Goal: Task Accomplishment & Management: Manage account settings

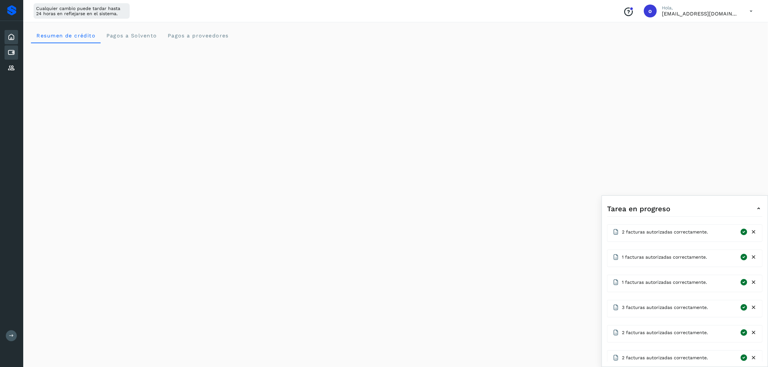
click at [8, 53] on icon at bounding box center [11, 53] width 8 height 8
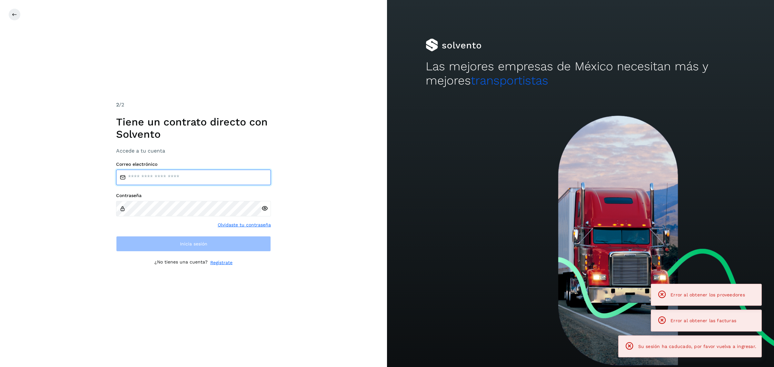
type input "**********"
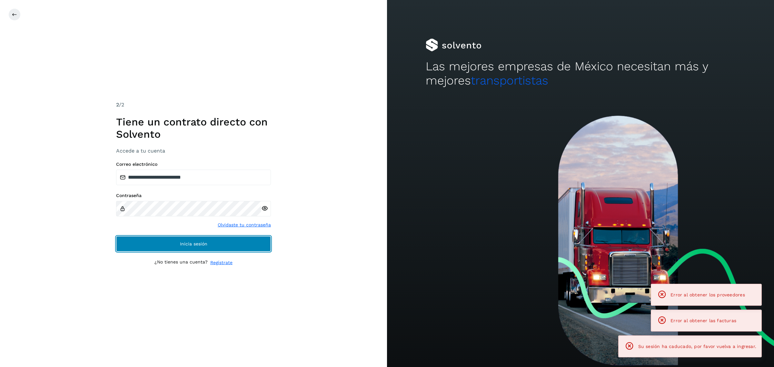
click at [148, 238] on button "Inicia sesión" at bounding box center [193, 243] width 155 height 15
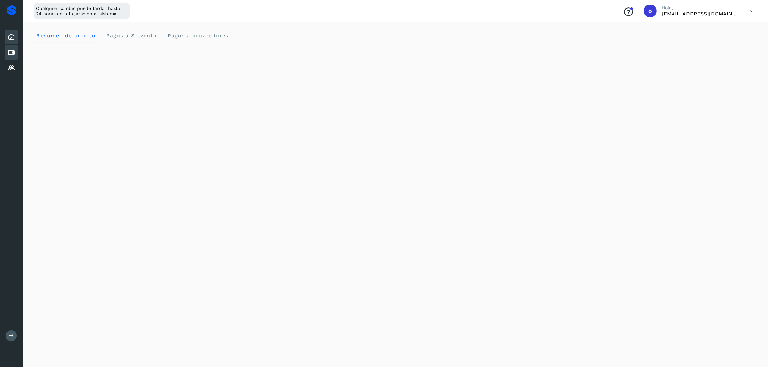
click at [11, 49] on icon at bounding box center [11, 53] width 8 height 8
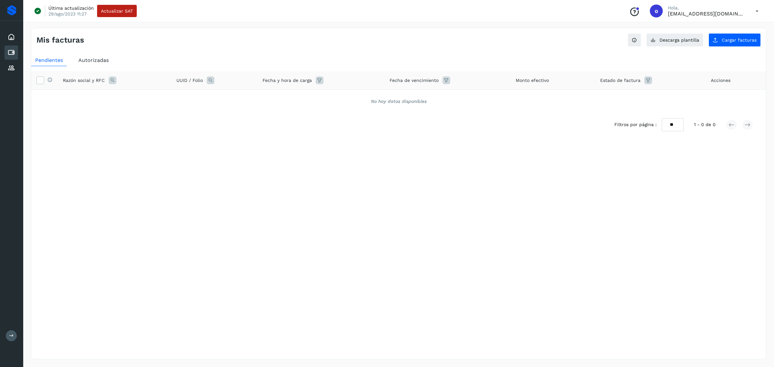
click at [92, 56] on div "Autorizadas" at bounding box center [94, 61] width 38 height 12
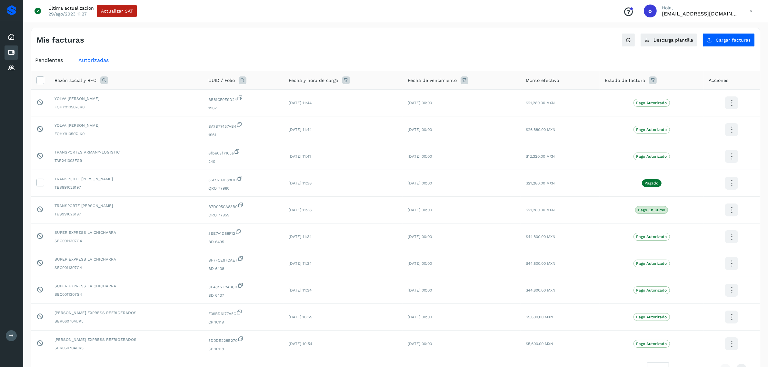
click at [102, 79] on icon at bounding box center [104, 80] width 8 height 8
click at [137, 108] on input "text" at bounding box center [146, 107] width 79 height 10
type input "*********"
click at [162, 129] on button "Buscar" at bounding box center [162, 124] width 47 height 13
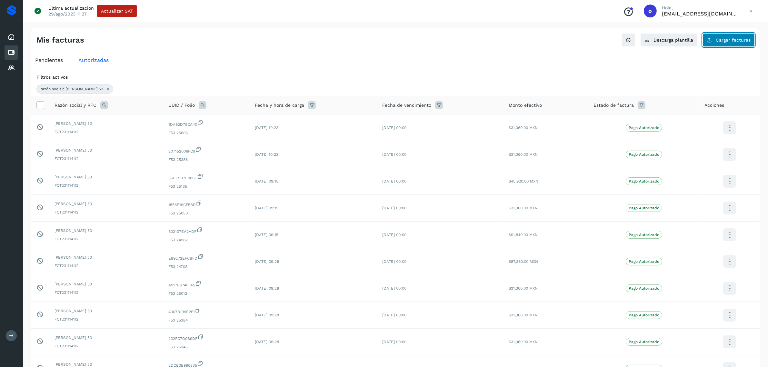
click at [736, 40] on span "Cargar facturas" at bounding box center [733, 40] width 35 height 5
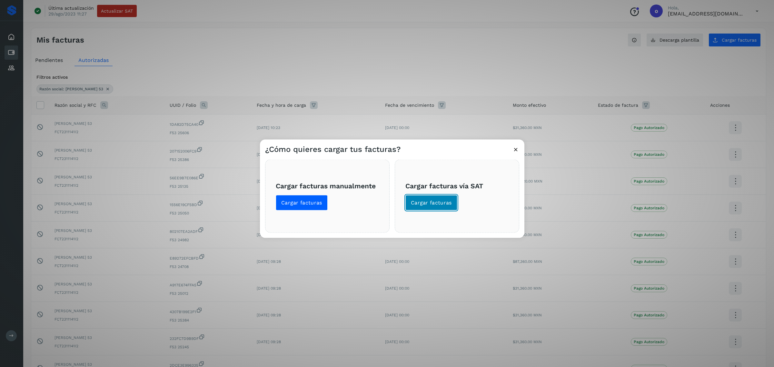
click at [446, 199] on span "Cargar facturas" at bounding box center [431, 202] width 41 height 7
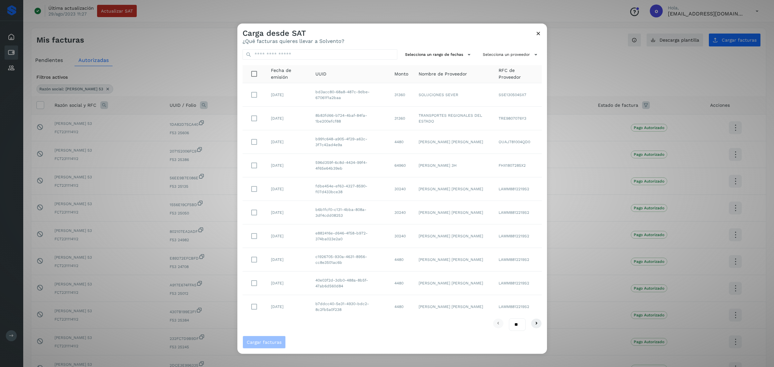
click at [512, 327] on select "** ** **" at bounding box center [517, 324] width 17 height 13
select select "**"
click at [509, 318] on select "** ** **" at bounding box center [517, 324] width 17 height 13
click at [510, 54] on button "Selecciona un proveedor" at bounding box center [511, 54] width 62 height 11
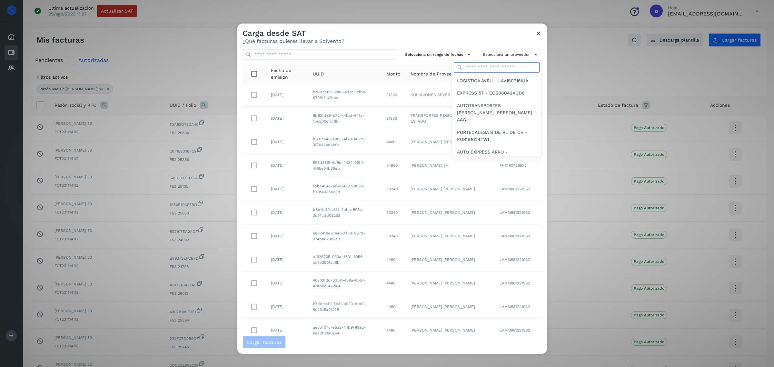
click at [509, 67] on input "text" at bounding box center [497, 67] width 86 height 10
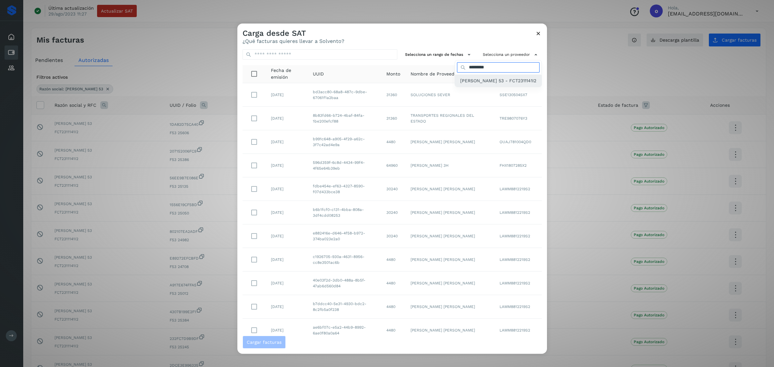
type input "*********"
click at [513, 79] on span "[PERSON_NAME] 53 - FCT2311141I2" at bounding box center [498, 80] width 76 height 7
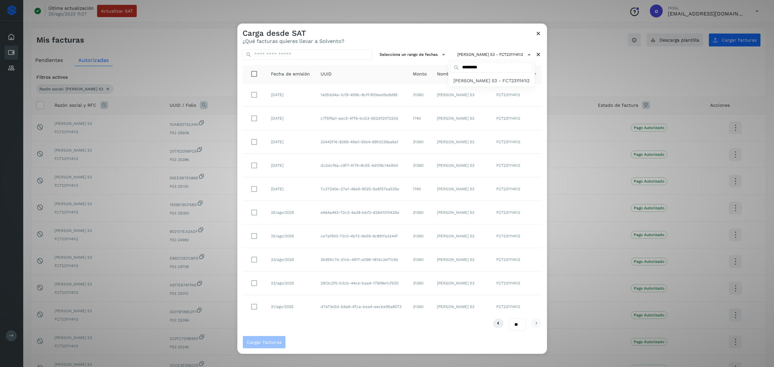
click at [253, 164] on div at bounding box center [624, 207] width 774 height 367
click at [264, 340] on span "Cargar facturas" at bounding box center [264, 342] width 35 height 5
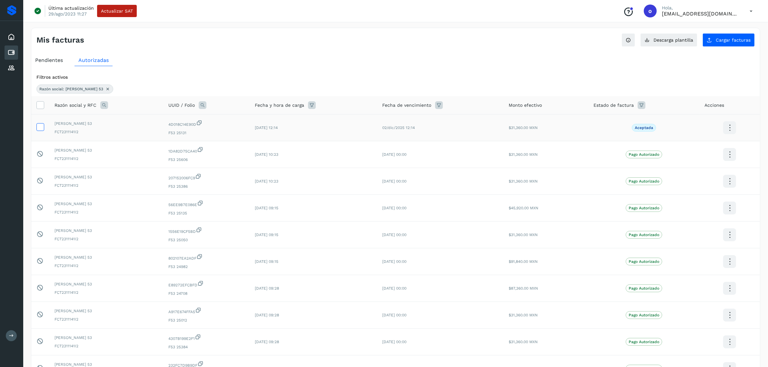
click at [39, 125] on icon at bounding box center [40, 126] width 7 height 7
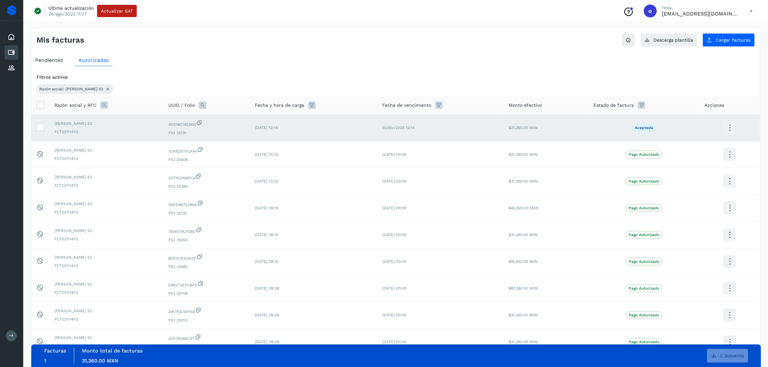
click at [46, 62] on span "Pendientes" at bounding box center [49, 60] width 28 height 6
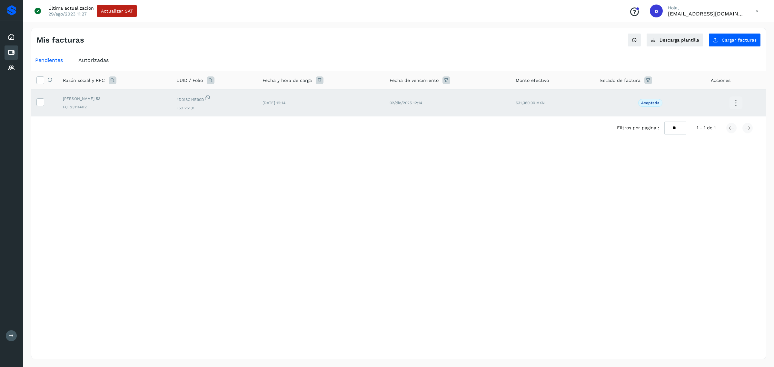
click at [167, 154] on div "Selecciona una fecha" at bounding box center [398, 155] width 735 height 11
click at [39, 103] on icon at bounding box center [40, 101] width 7 height 7
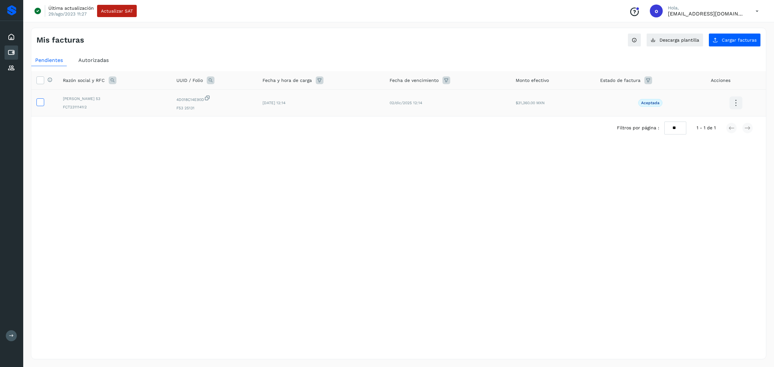
click at [40, 102] on icon at bounding box center [40, 101] width 7 height 7
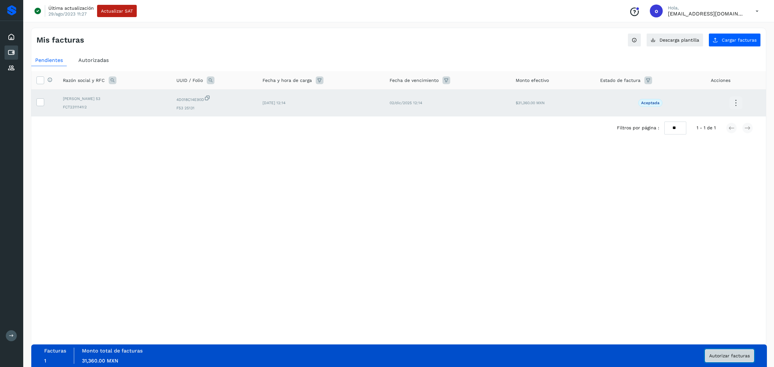
click at [714, 357] on span "Autorizar facturas" at bounding box center [729, 356] width 41 height 5
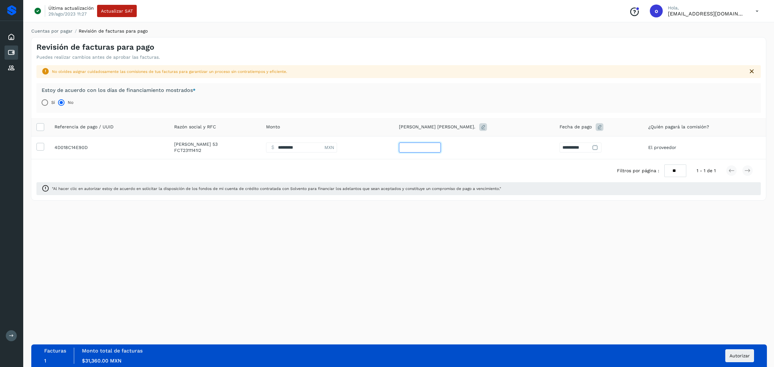
drag, startPoint x: 468, startPoint y: 149, endPoint x: 396, endPoint y: 147, distance: 72.6
click at [396, 147] on tr "**********" at bounding box center [398, 147] width 735 height 23
type input "*"
type input "**********"
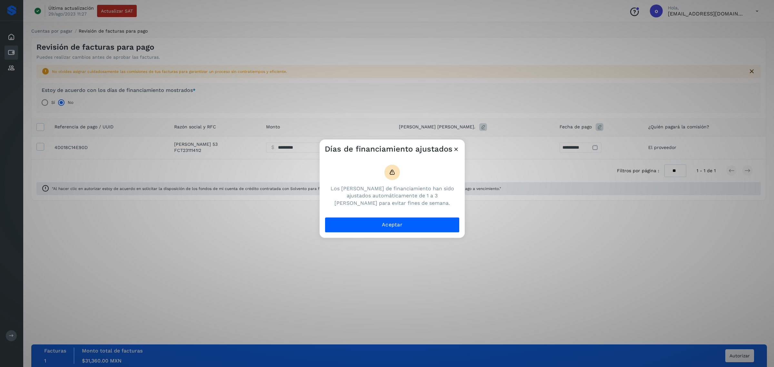
click at [455, 148] on icon at bounding box center [456, 149] width 7 height 7
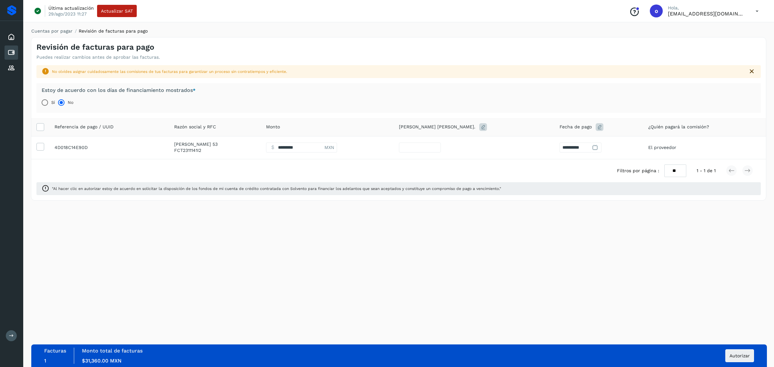
click at [592, 144] on div at bounding box center [597, 148] width 10 height 10
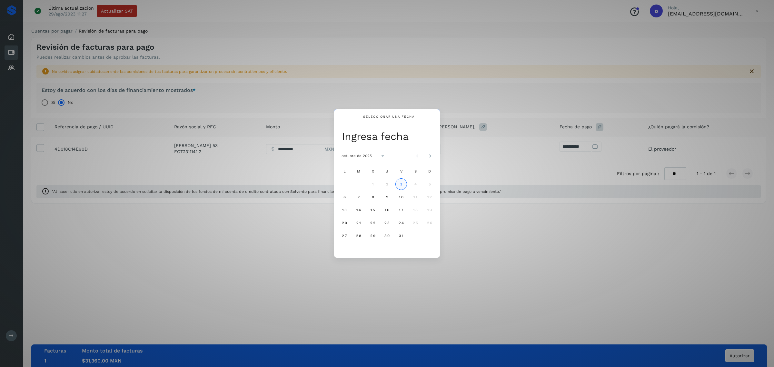
click at [400, 185] on span "3" at bounding box center [401, 184] width 3 height 5
type input "*"
type input "**********"
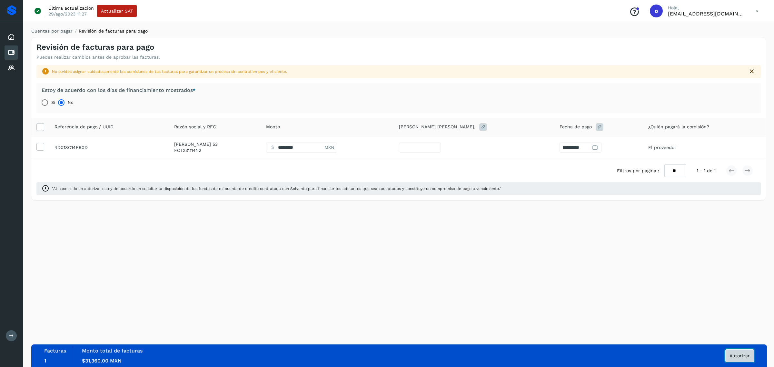
click at [739, 360] on button "Autorizar" at bounding box center [739, 355] width 29 height 13
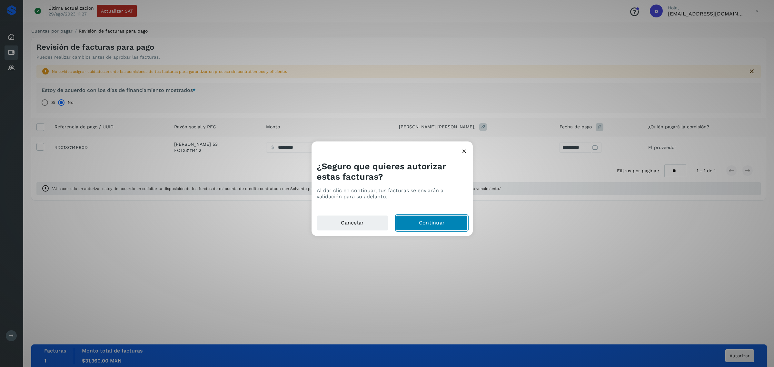
drag, startPoint x: 422, startPoint y: 221, endPoint x: 425, endPoint y: 291, distance: 69.8
click at [425, 291] on div "¿Seguro que quieres autorizar estas facturas? Al dar clic en continuar, tus fac…" at bounding box center [387, 183] width 774 height 367
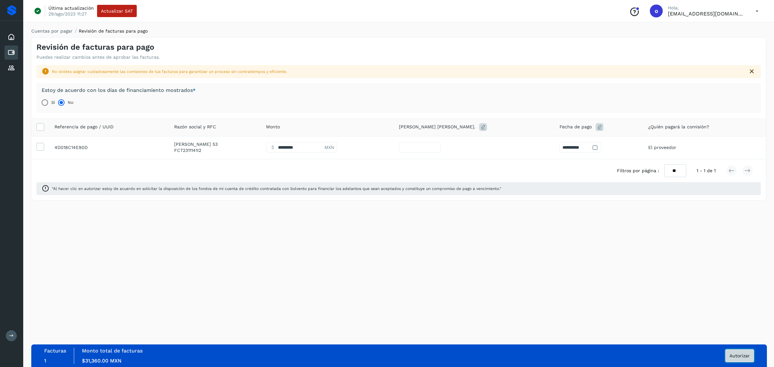
click at [735, 354] on span "Autorizar" at bounding box center [740, 356] width 20 height 5
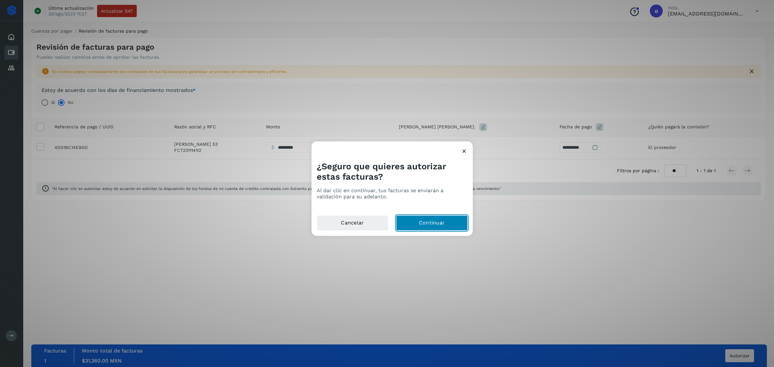
click at [431, 226] on button "Continuar" at bounding box center [432, 222] width 72 height 15
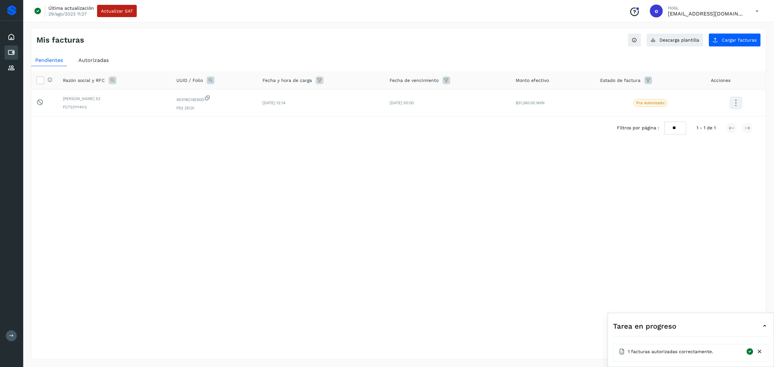
click at [4, 68] on div "Inicio Cuentas por pagar Proveedores" at bounding box center [11, 52] width 23 height 63
click at [10, 68] on icon at bounding box center [11, 68] width 8 height 8
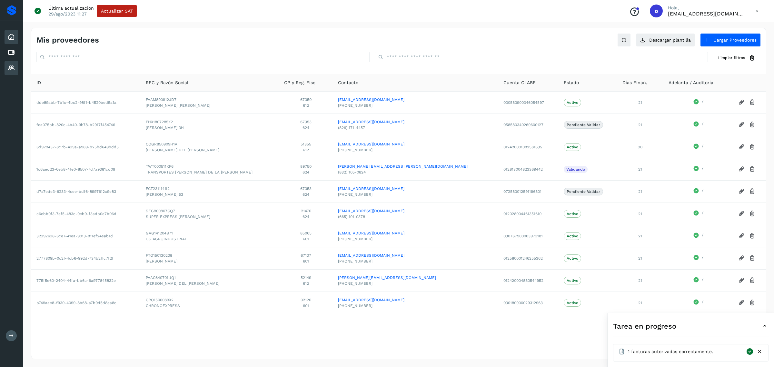
click at [10, 31] on div "Inicio" at bounding box center [12, 37] width 14 height 14
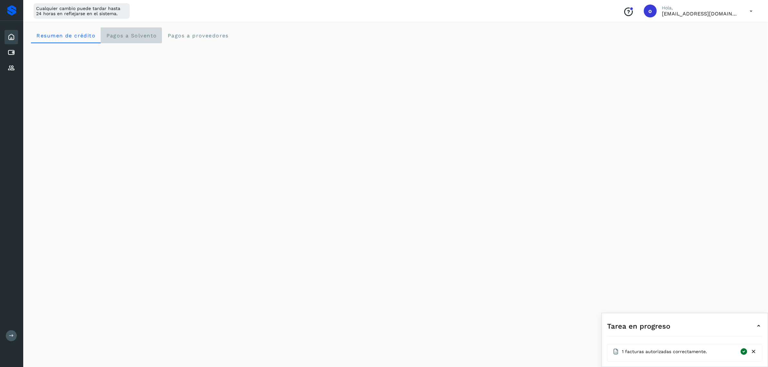
click at [128, 29] on Solvento "Pagos a Solvento" at bounding box center [131, 35] width 61 height 15
click at [178, 35] on span "Pagos a proveedores" at bounding box center [198, 36] width 62 height 6
click at [60, 35] on span "Resumen de crédito" at bounding box center [65, 36] width 59 height 6
click at [167, 41] on proveedores "Pagos a proveedores" at bounding box center [198, 35] width 72 height 15
click at [129, 39] on Solvento "Pagos a Solvento" at bounding box center [131, 35] width 61 height 15
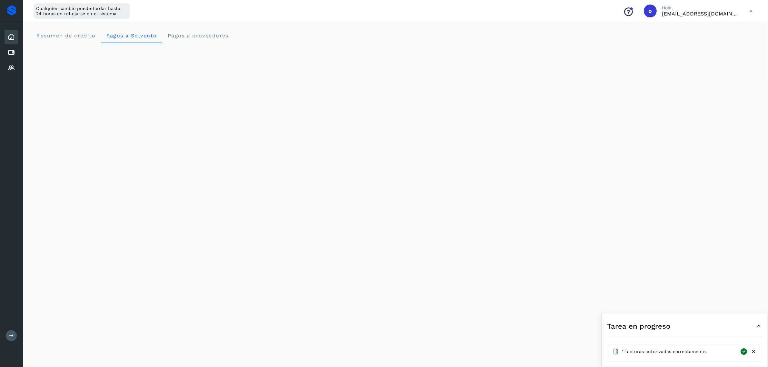
drag, startPoint x: 129, startPoint y: 39, endPoint x: 75, endPoint y: 26, distance: 56.1
click at [75, 26] on div "Resumen de crédito Pagos a Solvento Pagos a proveedores" at bounding box center [395, 324] width 745 height 609
click at [75, 36] on span "Resumen de crédito" at bounding box center [65, 36] width 59 height 6
click at [6, 57] on div "Cuentas por pagar" at bounding box center [12, 52] width 14 height 14
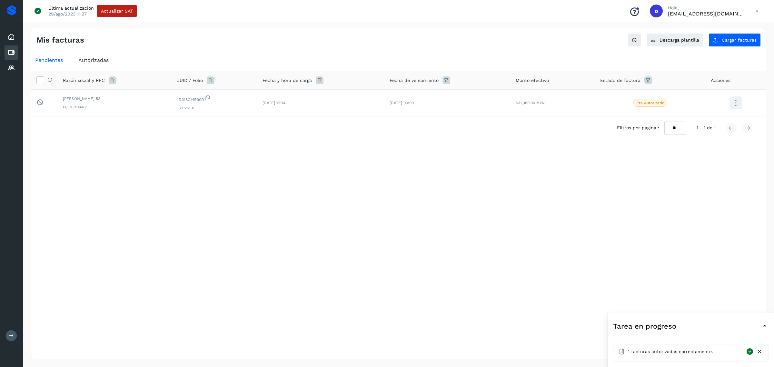
click at [90, 55] on div "Autorizadas" at bounding box center [94, 61] width 38 height 12
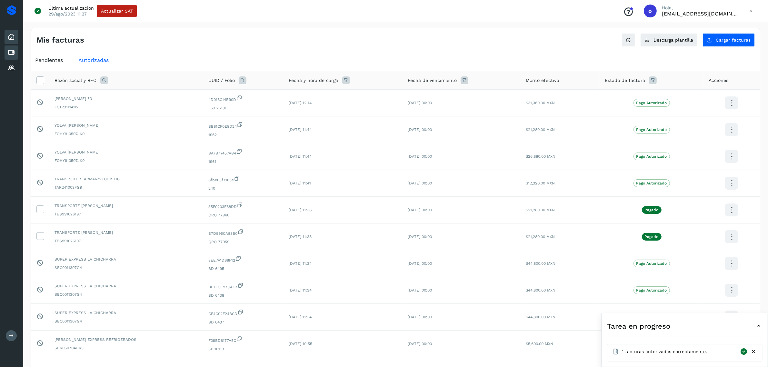
click at [11, 43] on div "Inicio" at bounding box center [12, 37] width 14 height 14
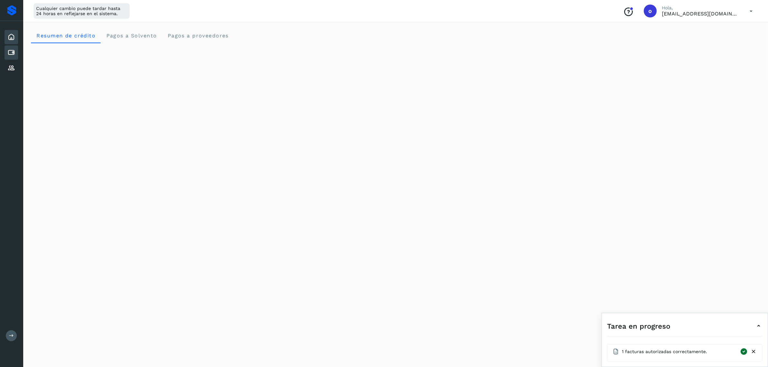
click at [14, 56] on div "Cuentas por pagar" at bounding box center [12, 52] width 14 height 14
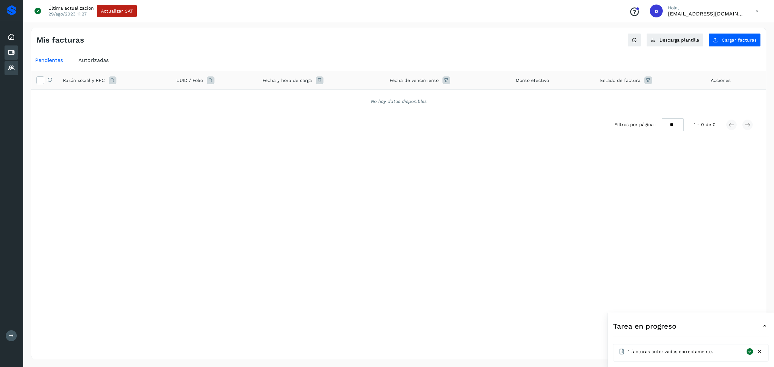
click at [12, 69] on icon at bounding box center [11, 68] width 8 height 8
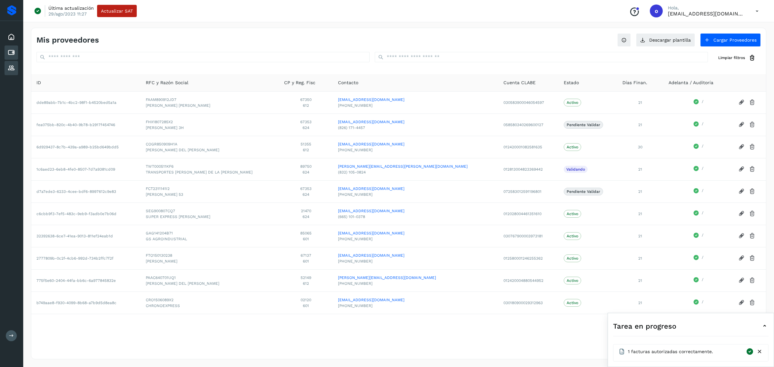
click at [12, 52] on icon at bounding box center [11, 53] width 8 height 8
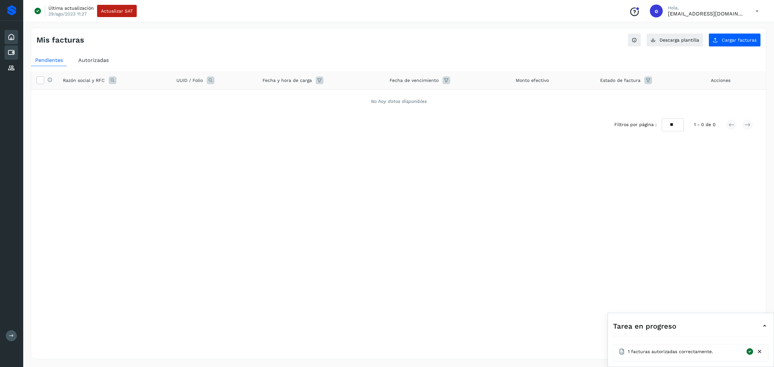
click at [9, 34] on icon at bounding box center [11, 37] width 8 height 8
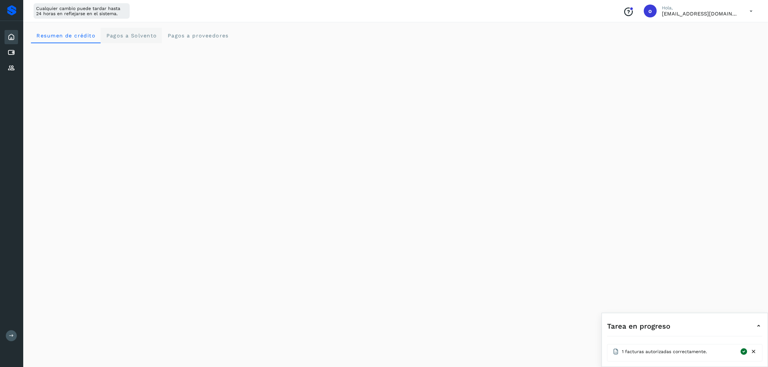
click at [131, 34] on span "Pagos a Solvento" at bounding box center [131, 36] width 51 height 6
click at [197, 31] on proveedores "Pagos a proveedores" at bounding box center [198, 35] width 72 height 15
click at [89, 33] on span "Resumen de crédito" at bounding box center [65, 36] width 59 height 6
click at [7, 54] on div "Cuentas por pagar" at bounding box center [12, 52] width 14 height 14
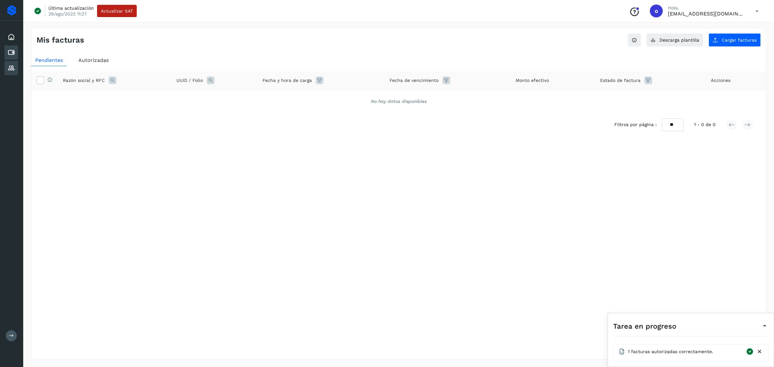
click at [10, 67] on icon at bounding box center [11, 68] width 8 height 8
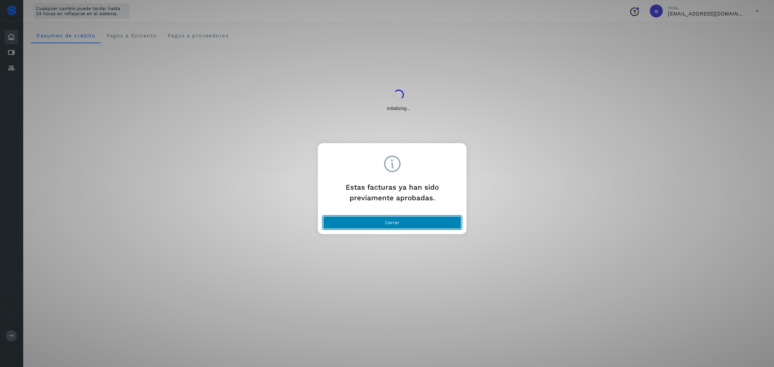
click at [338, 225] on button "Cerrar" at bounding box center [392, 222] width 138 height 13
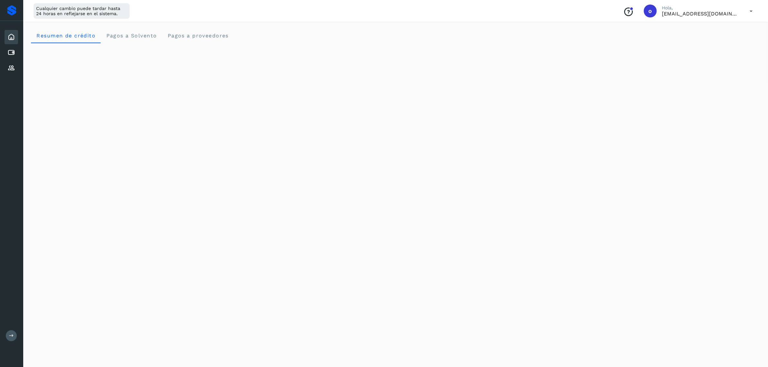
click at [5, 36] on div "Inicio" at bounding box center [12, 37] width 14 height 14
click at [15, 63] on div "Proveedores" at bounding box center [12, 68] width 14 height 14
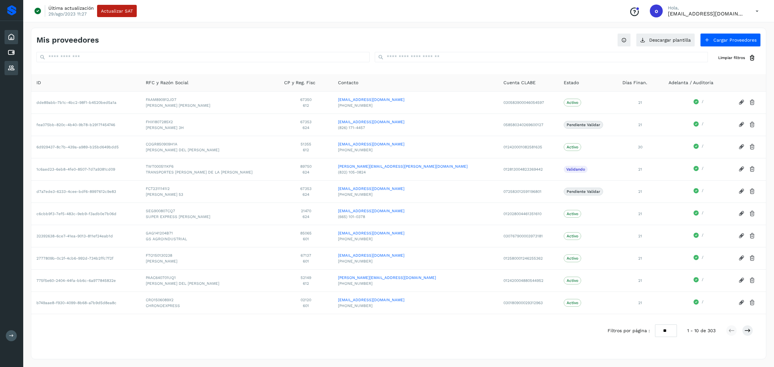
click at [11, 37] on icon at bounding box center [11, 37] width 8 height 8
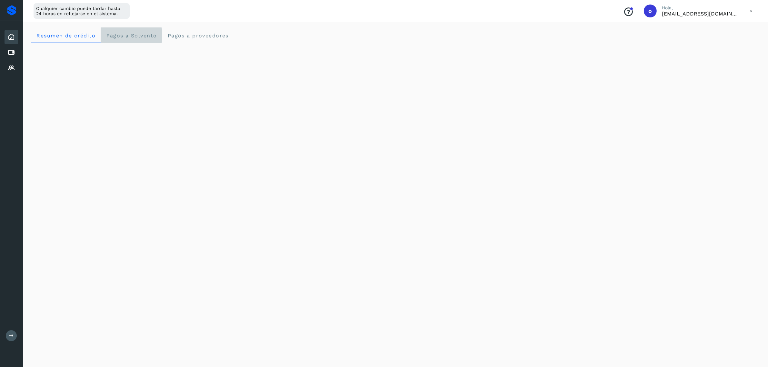
click at [133, 29] on Solvento "Pagos a Solvento" at bounding box center [131, 35] width 61 height 15
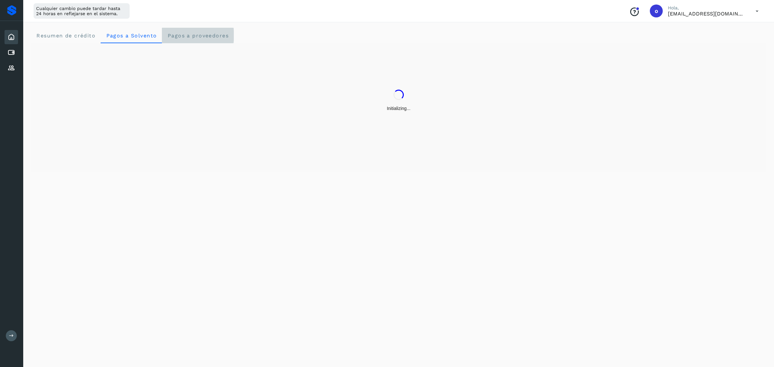
click at [206, 31] on proveedores "Pagos a proveedores" at bounding box center [198, 35] width 72 height 15
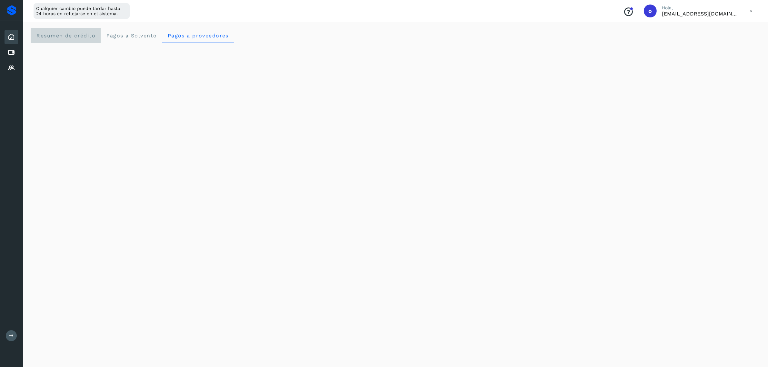
click at [65, 39] on crédito "Resumen de crédito" at bounding box center [66, 35] width 70 height 15
click at [126, 35] on span "Pagos a Solvento" at bounding box center [131, 36] width 51 height 6
click at [10, 49] on icon at bounding box center [11, 53] width 8 height 8
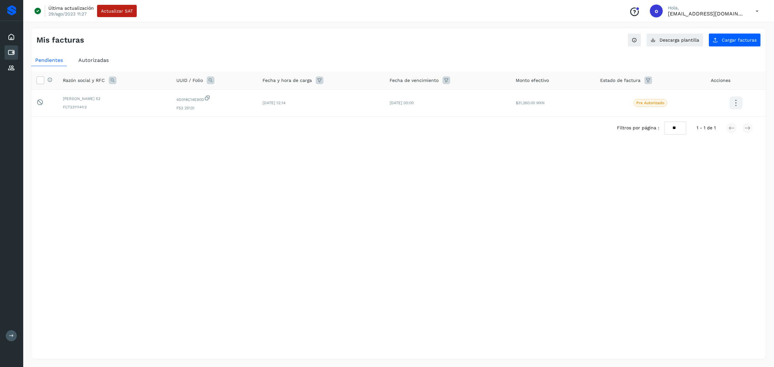
click at [98, 55] on div "Autorizadas" at bounding box center [94, 61] width 38 height 12
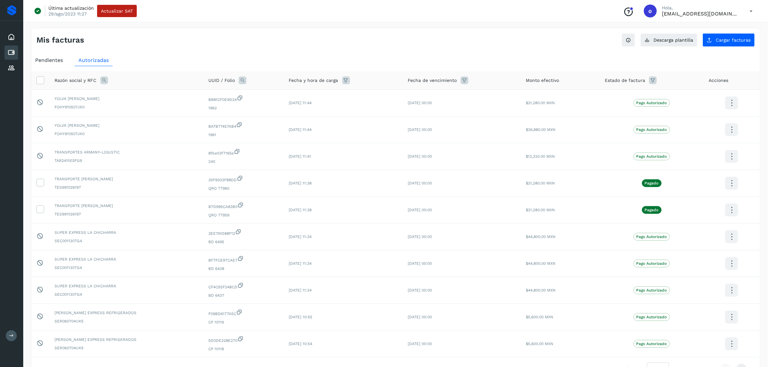
click at [104, 79] on icon at bounding box center [104, 80] width 8 height 8
click at [173, 108] on input "text" at bounding box center [146, 107] width 79 height 10
type input "********"
click at [178, 126] on button "Buscar" at bounding box center [162, 124] width 47 height 13
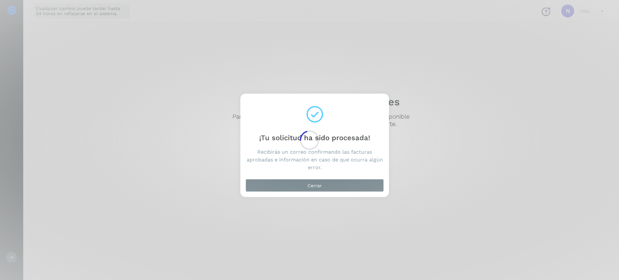
click at [338, 188] on div at bounding box center [309, 140] width 619 height 280
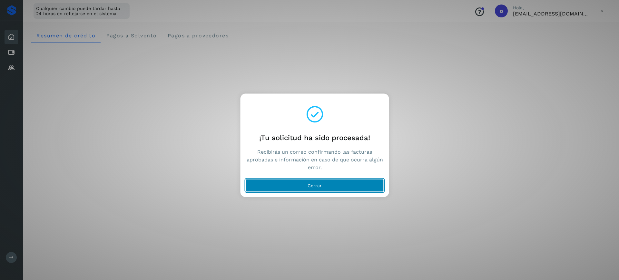
click at [305, 182] on button "Cerrar" at bounding box center [315, 185] width 138 height 13
